Goal: Book appointment/travel/reservation

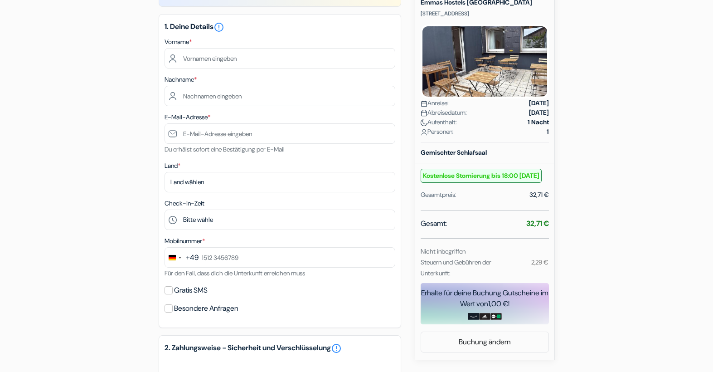
scroll to position [136, 0]
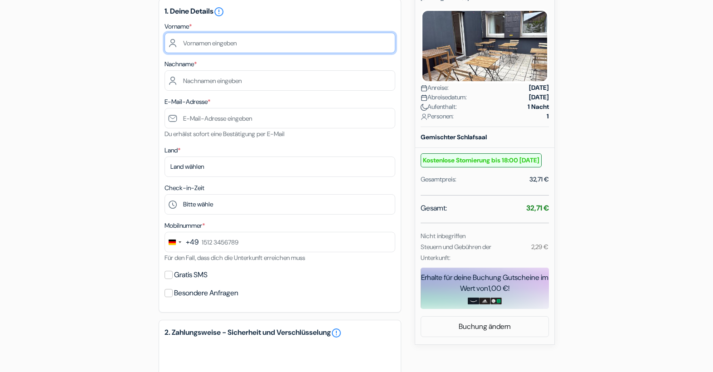
click at [224, 39] on input "text" at bounding box center [280, 43] width 231 height 20
type input "Edda"
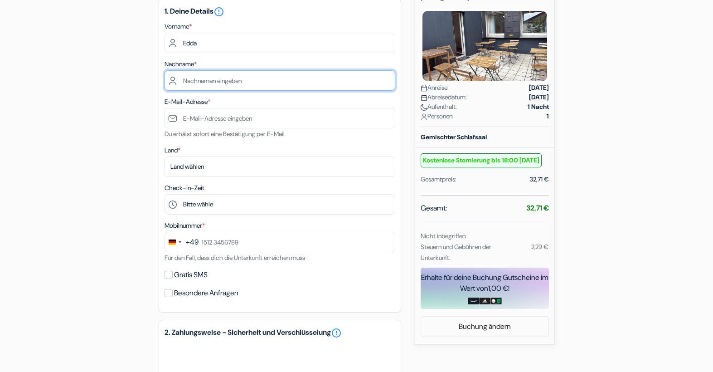
type input "Kreidelmeyer"
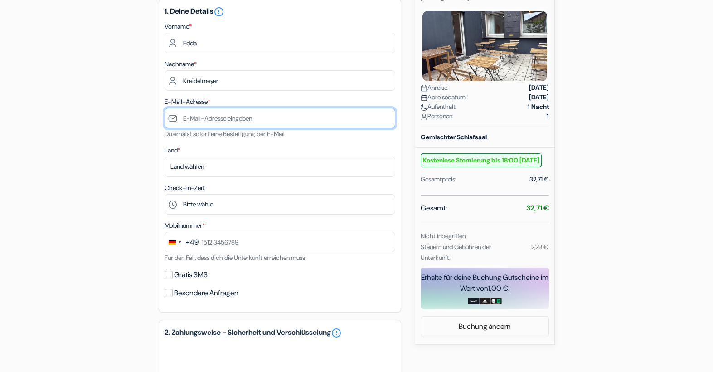
type input "[EMAIL_ADDRESS][DOMAIN_NAME]"
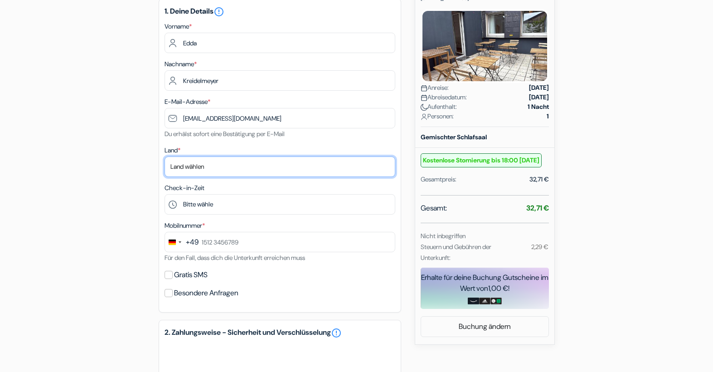
select select "de"
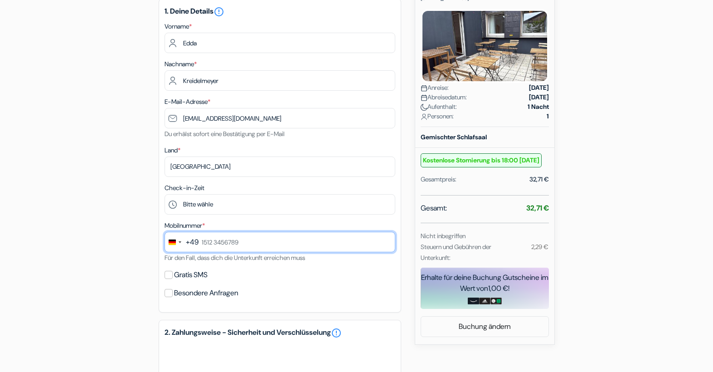
type input "+49 162 7839921"
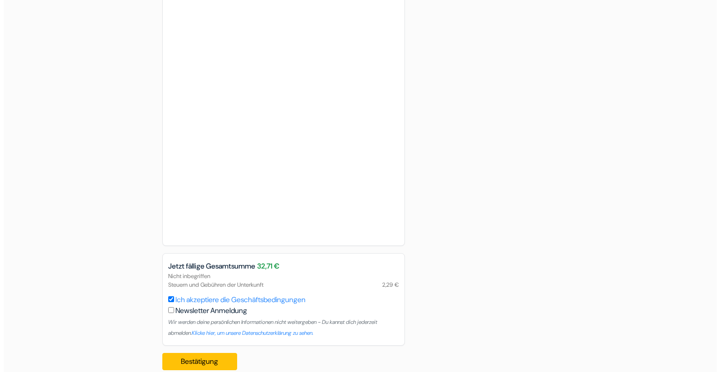
scroll to position [523, 0]
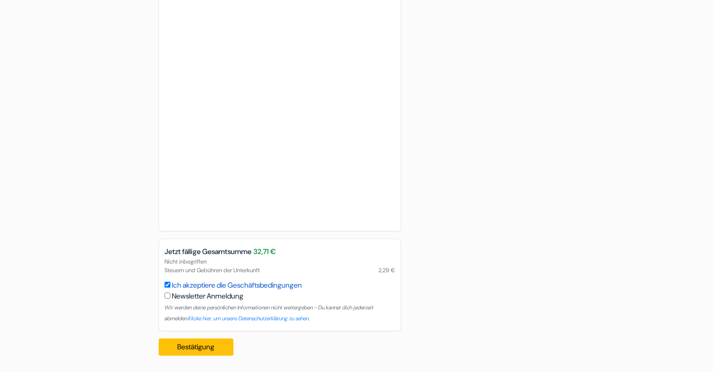
click at [240, 286] on link "Ich akzeptiere die Geschäftsbedingungen" at bounding box center [237, 285] width 130 height 10
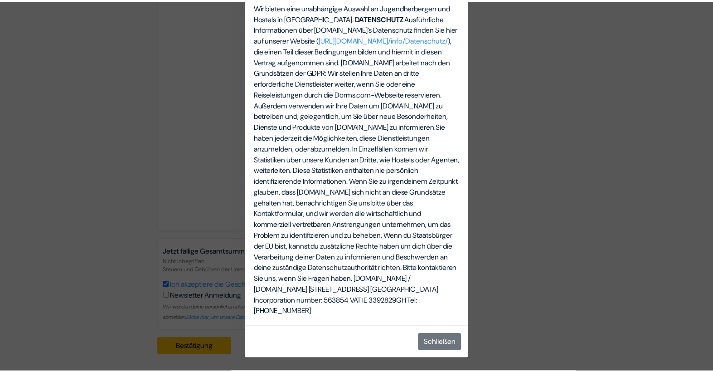
scroll to position [3169, 0]
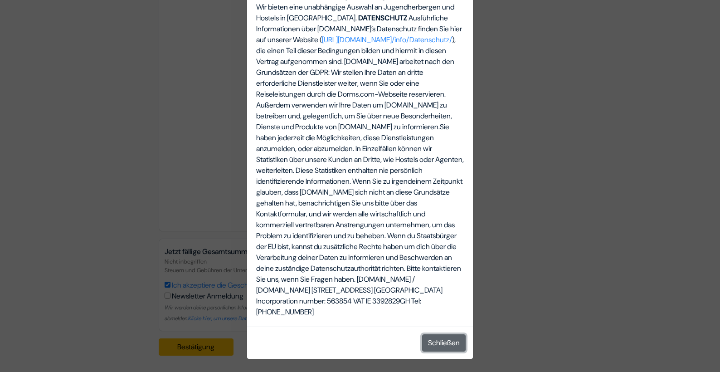
click at [440, 346] on button "Schließen" at bounding box center [444, 342] width 44 height 17
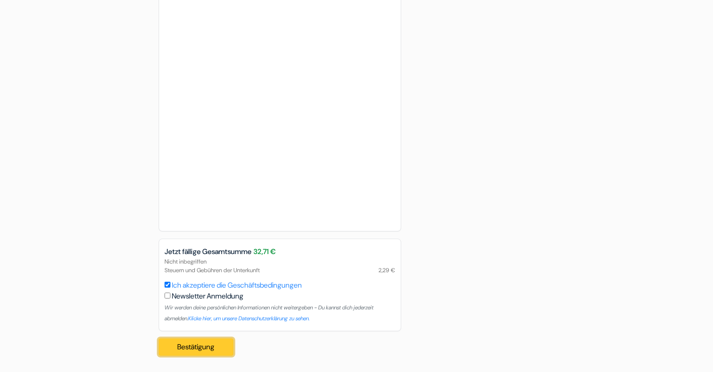
click at [195, 345] on button "Bestätigung Loading..." at bounding box center [196, 346] width 75 height 17
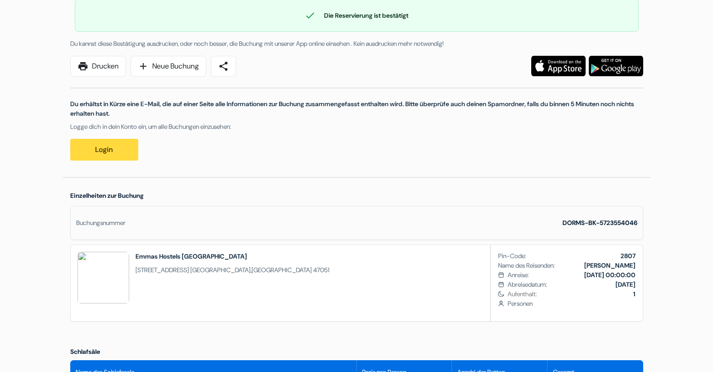
scroll to position [45, 0]
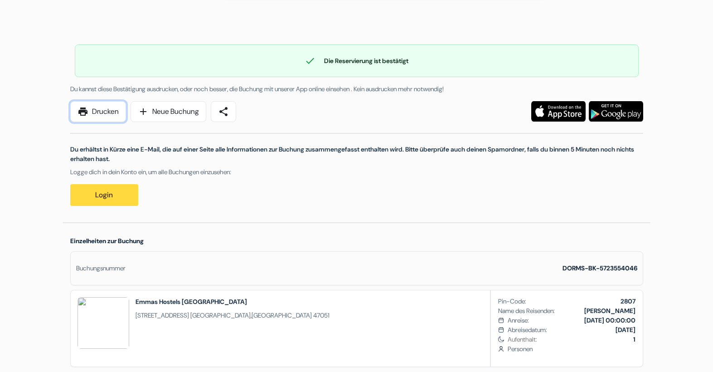
click at [114, 110] on link "print Drucken" at bounding box center [98, 111] width 56 height 21
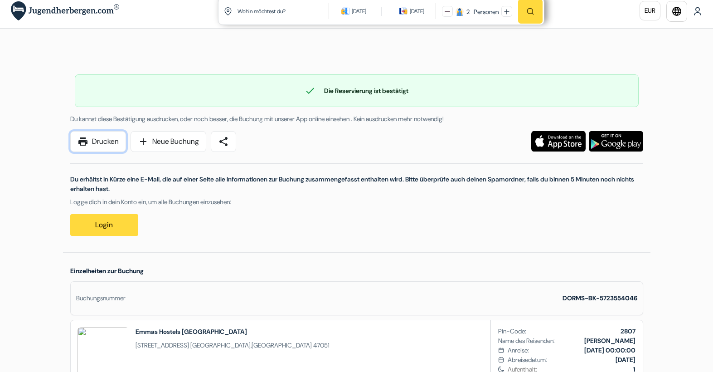
scroll to position [0, 0]
